Goal: Task Accomplishment & Management: Manage account settings

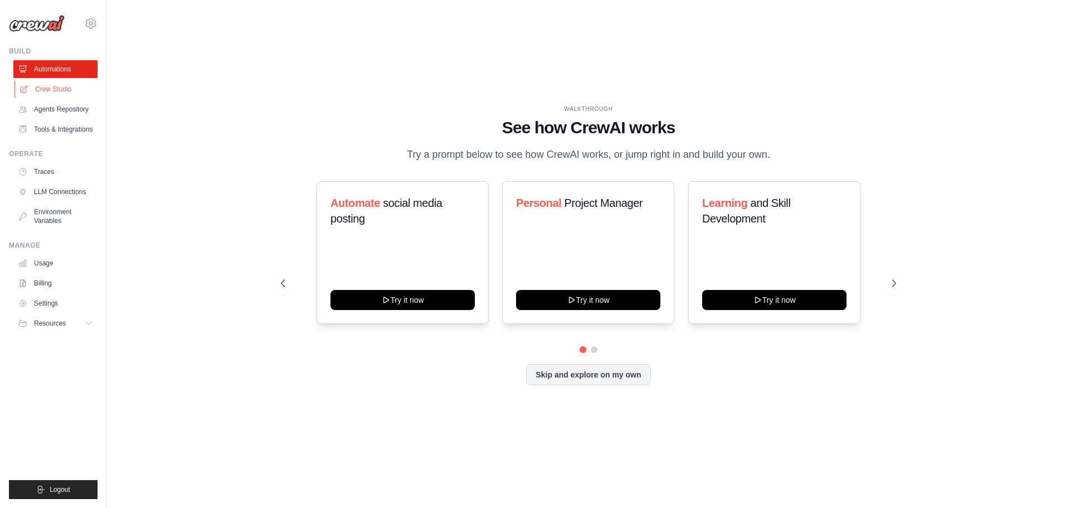
click at [85, 89] on link "Crew Studio" at bounding box center [56, 89] width 84 height 18
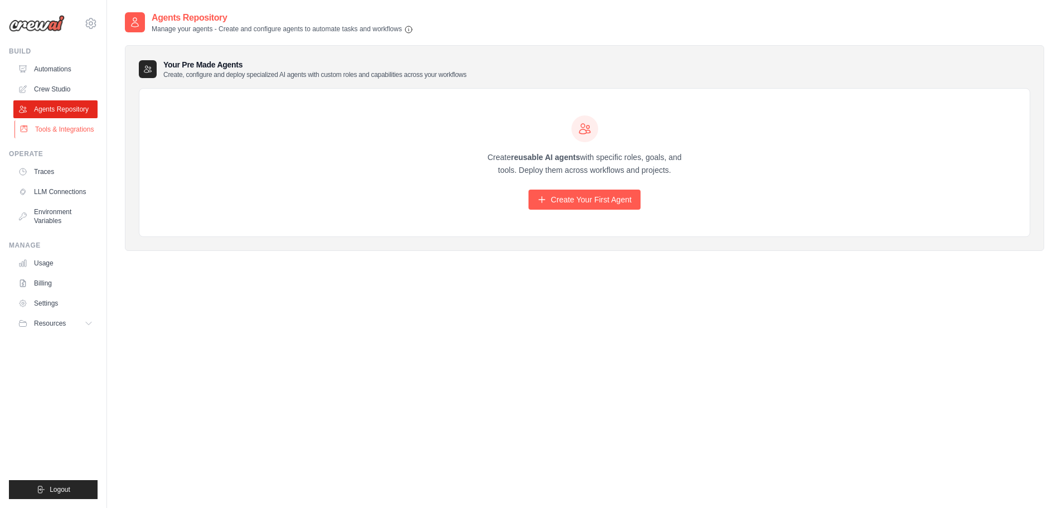
click at [77, 125] on link "Tools & Integrations" at bounding box center [56, 129] width 84 height 18
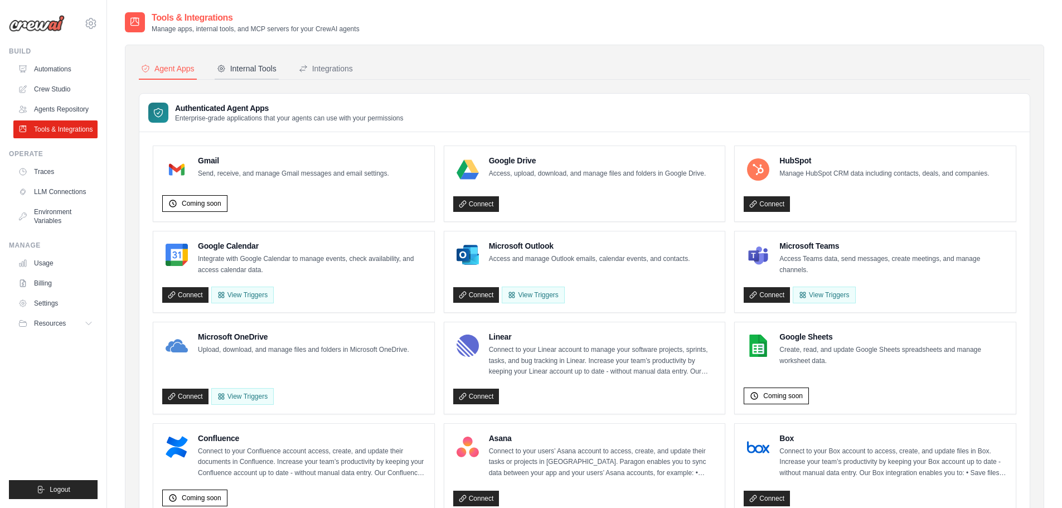
click at [239, 72] on div "Internal Tools" at bounding box center [247, 68] width 60 height 11
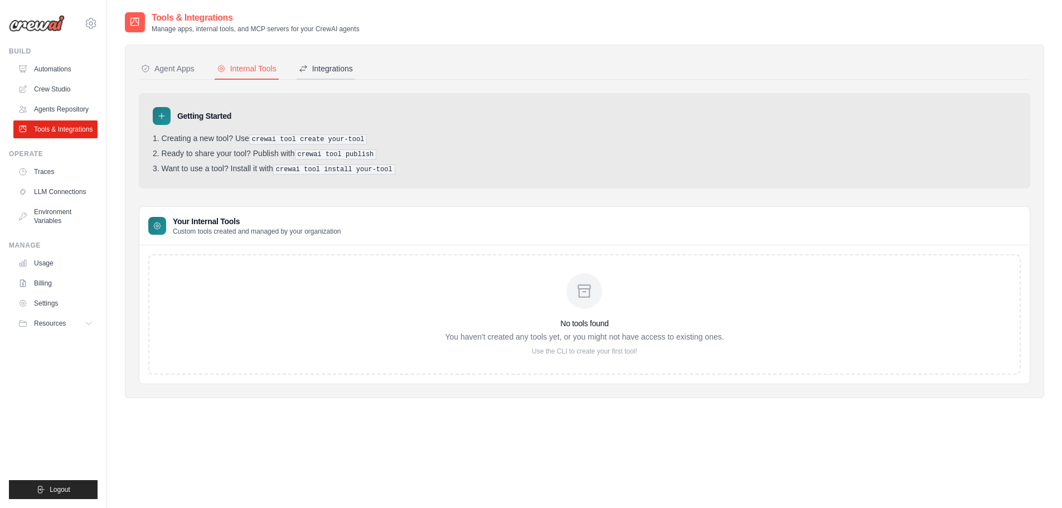
click at [310, 72] on div "Integrations" at bounding box center [326, 68] width 54 height 11
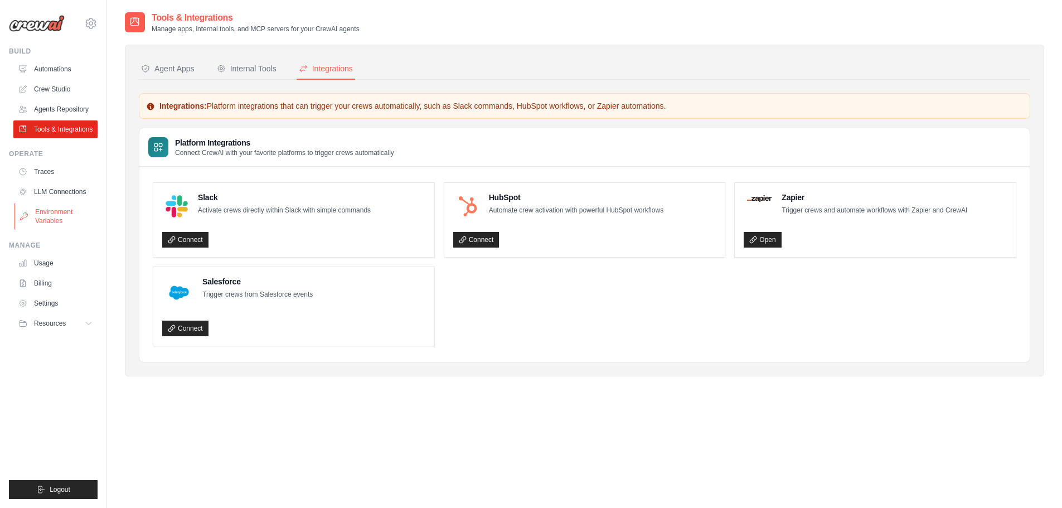
click at [61, 220] on link "Environment Variables" at bounding box center [56, 216] width 84 height 27
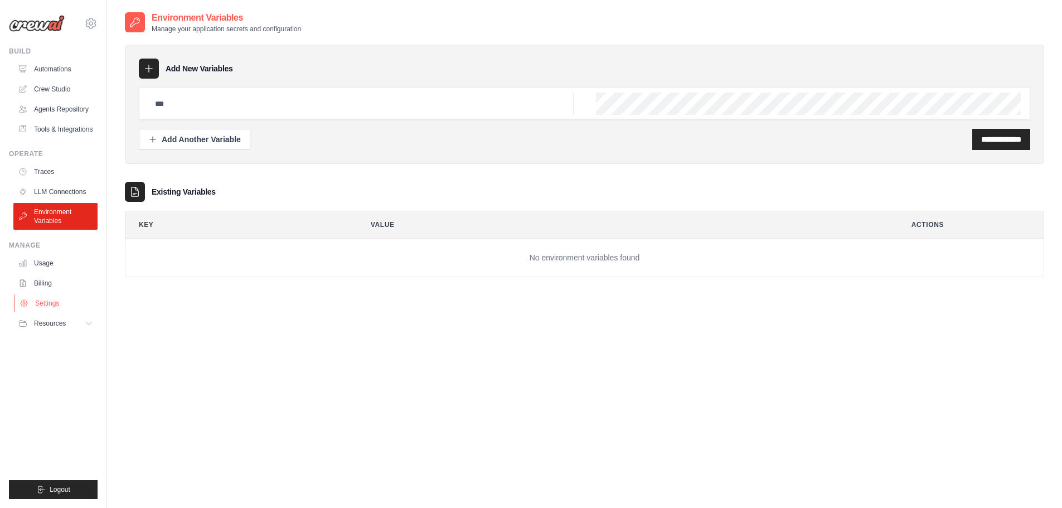
click at [84, 306] on link "Settings" at bounding box center [56, 303] width 84 height 18
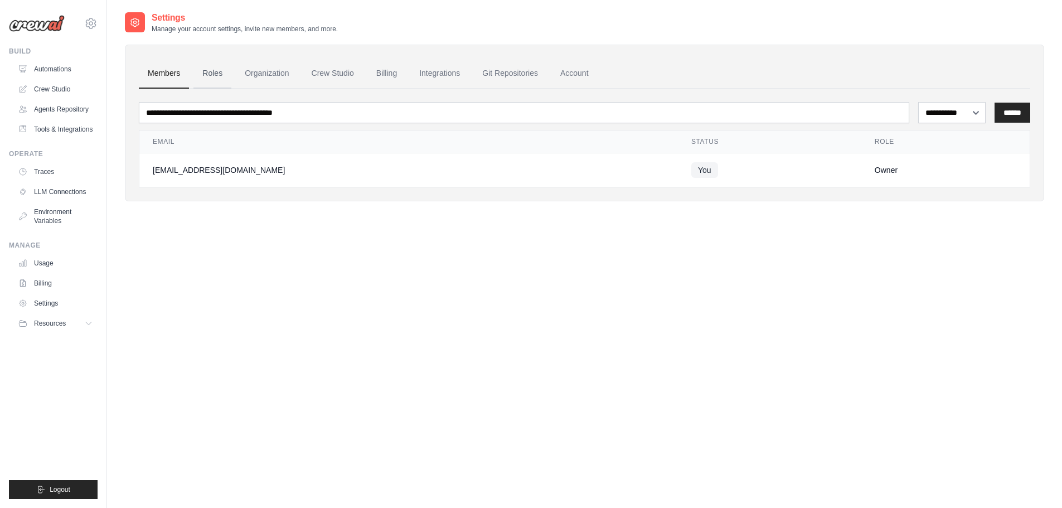
click at [213, 64] on link "Roles" at bounding box center [212, 74] width 38 height 30
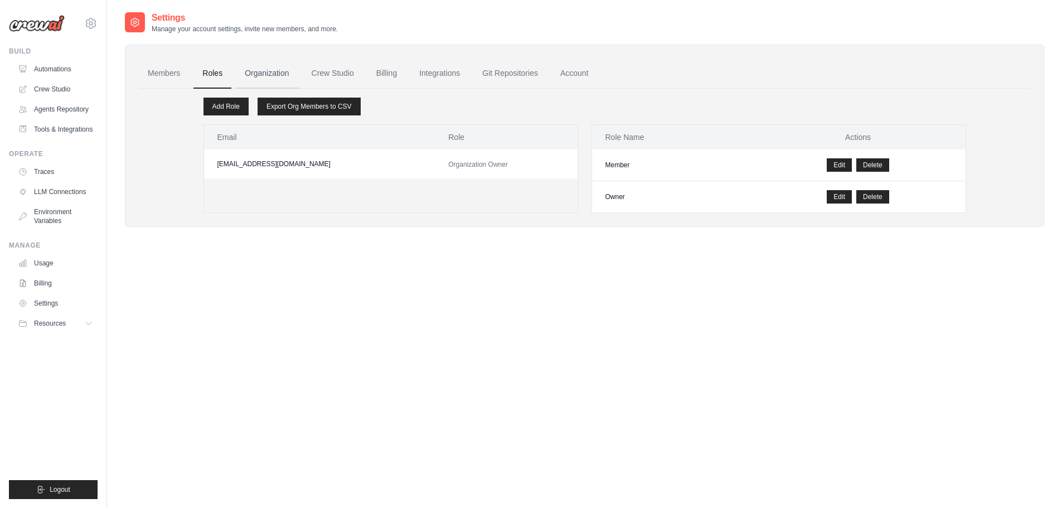
click at [249, 67] on link "Organization" at bounding box center [267, 74] width 62 height 30
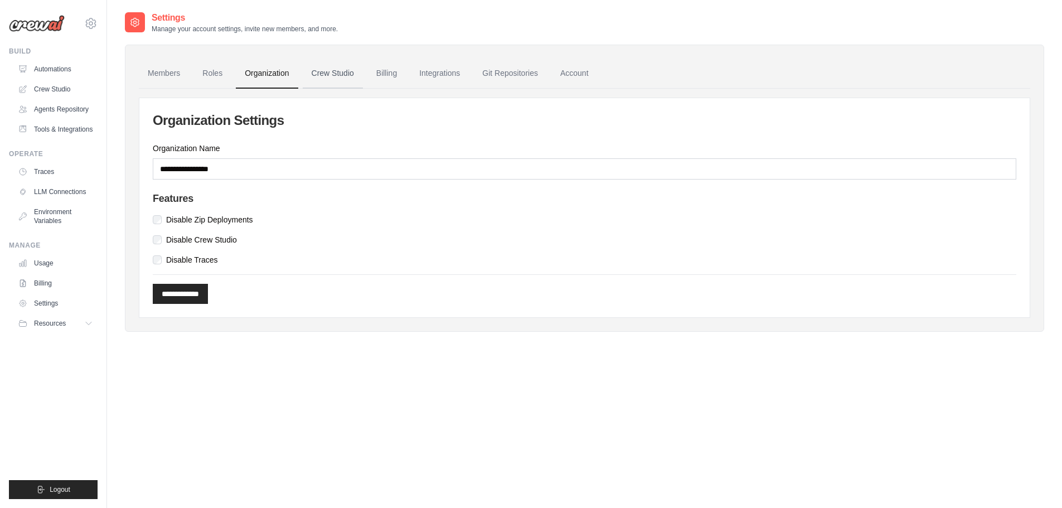
click at [311, 75] on link "Crew Studio" at bounding box center [333, 74] width 60 height 30
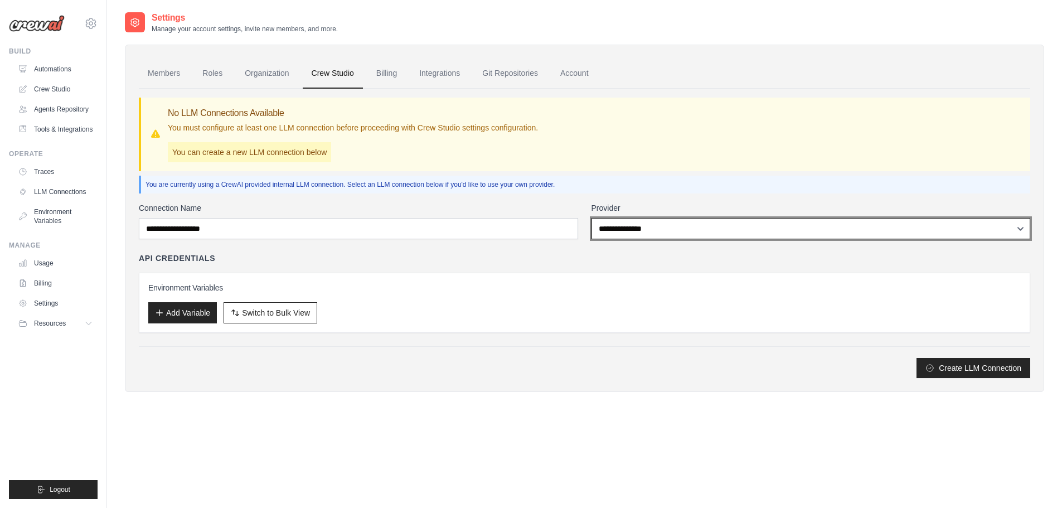
click at [779, 230] on select "**********" at bounding box center [811, 228] width 439 height 21
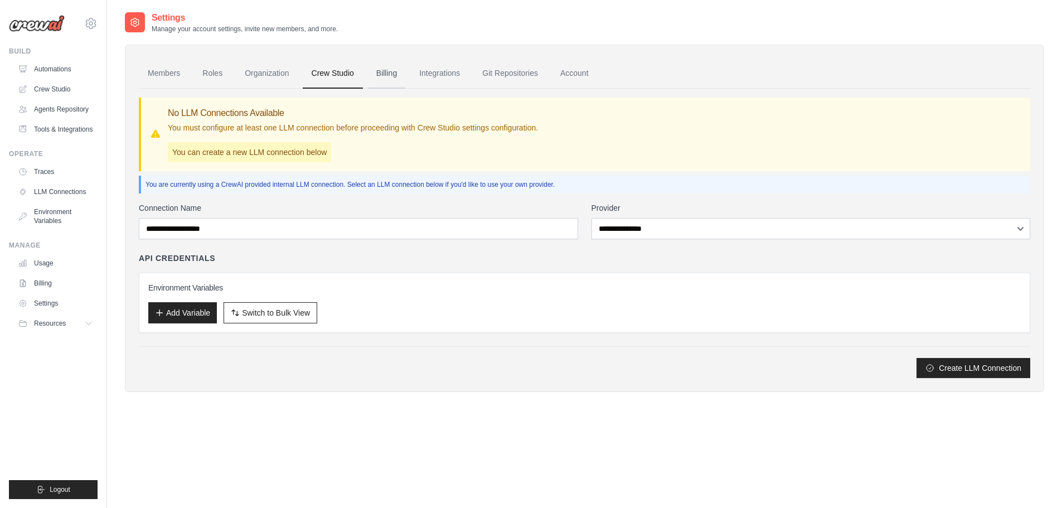
click at [394, 76] on link "Billing" at bounding box center [386, 74] width 38 height 30
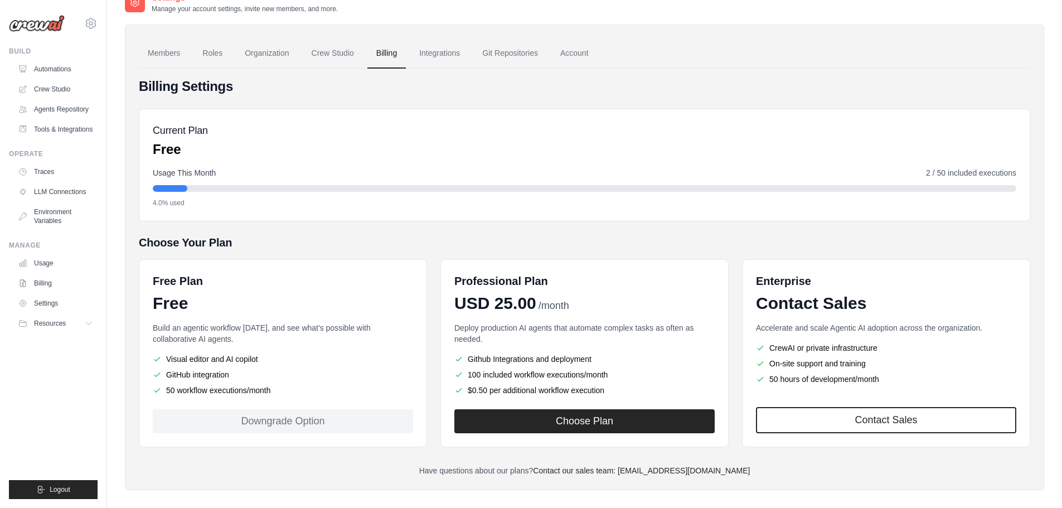
scroll to position [31, 0]
